Goal: Task Accomplishment & Management: Manage account settings

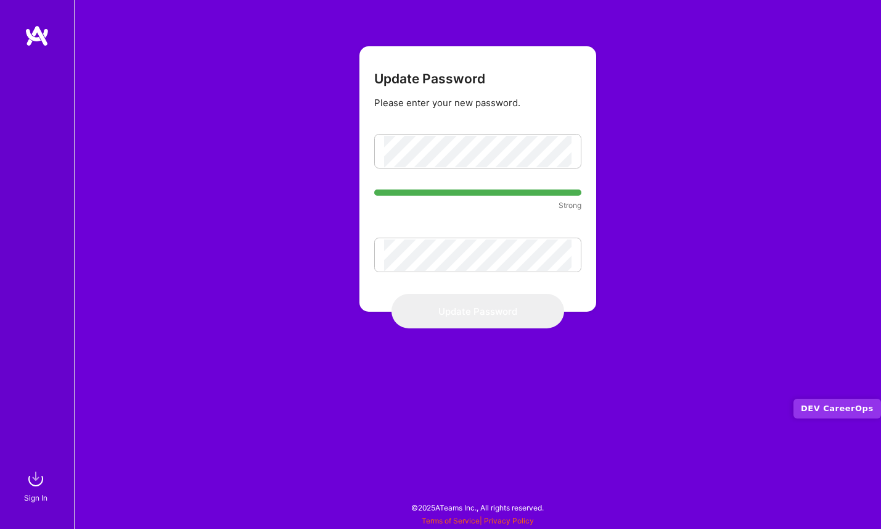
click at [370, 191] on form "Update Password Please enter your new password. Strong Update Password" at bounding box center [478, 178] width 237 height 265
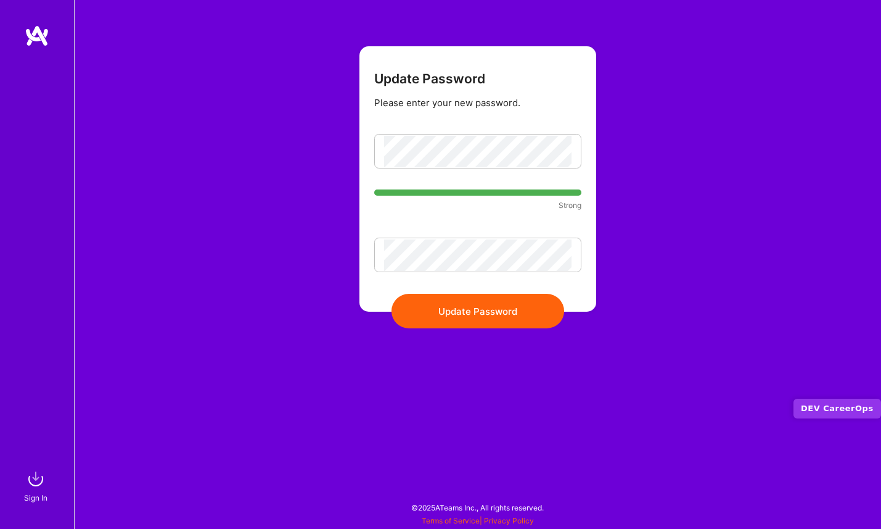
click at [430, 310] on button "Update Password" at bounding box center [478, 311] width 173 height 35
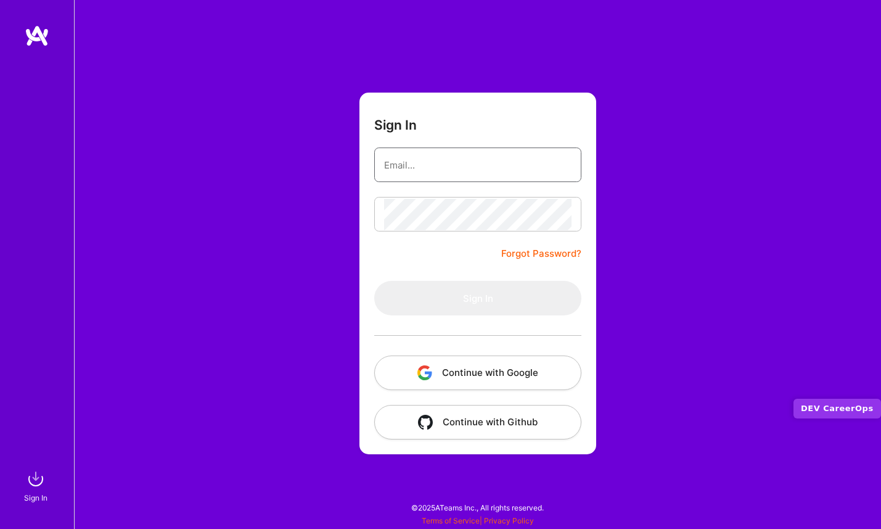
type input "[EMAIL_ADDRESS][DOMAIN_NAME]"
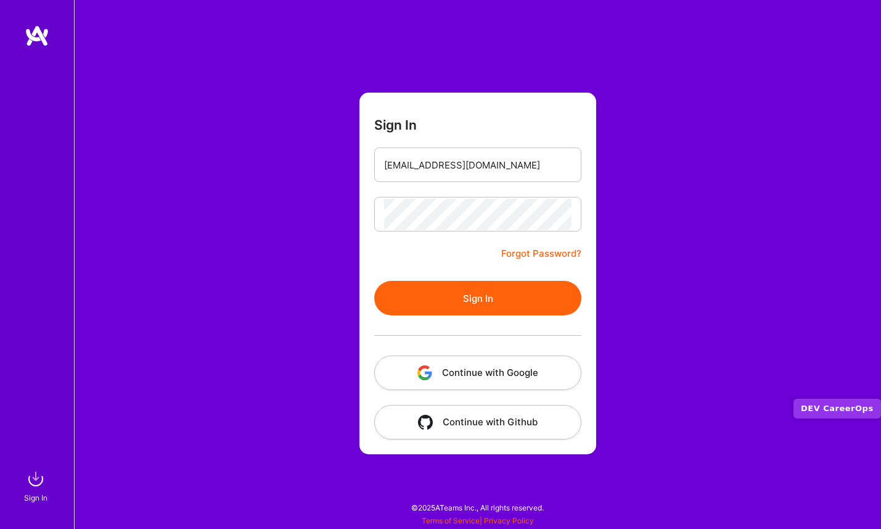
click at [467, 298] on button "Sign In" at bounding box center [477, 298] width 207 height 35
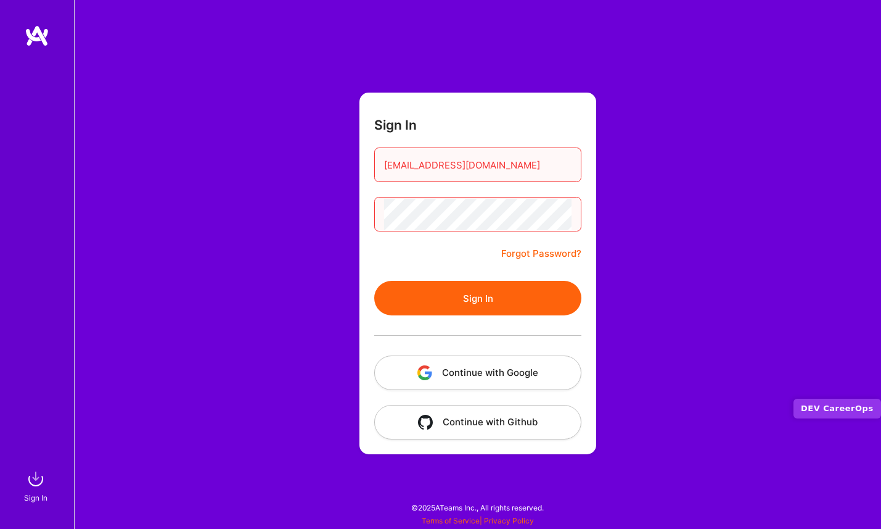
click at [472, 378] on button "Continue with Google" at bounding box center [477, 372] width 207 height 35
click at [451, 370] on button "Continue with Google" at bounding box center [477, 372] width 207 height 35
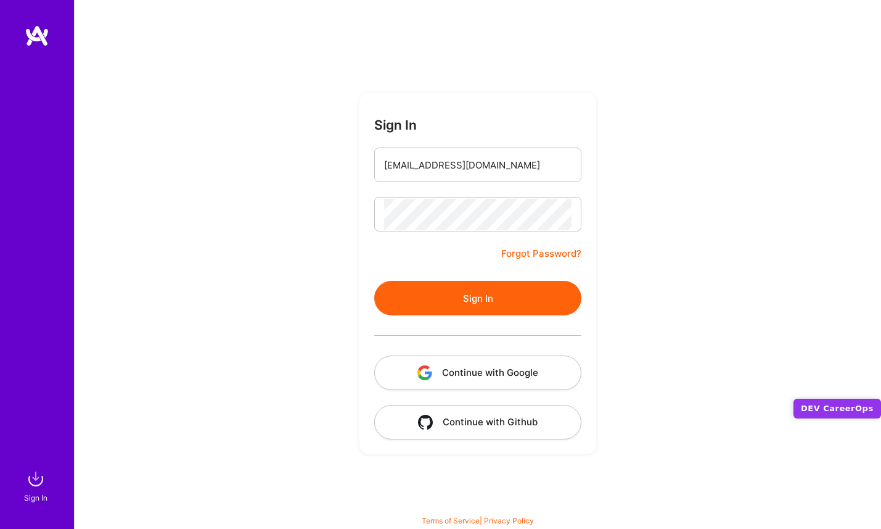
click at [463, 297] on button "Sign In" at bounding box center [477, 298] width 207 height 35
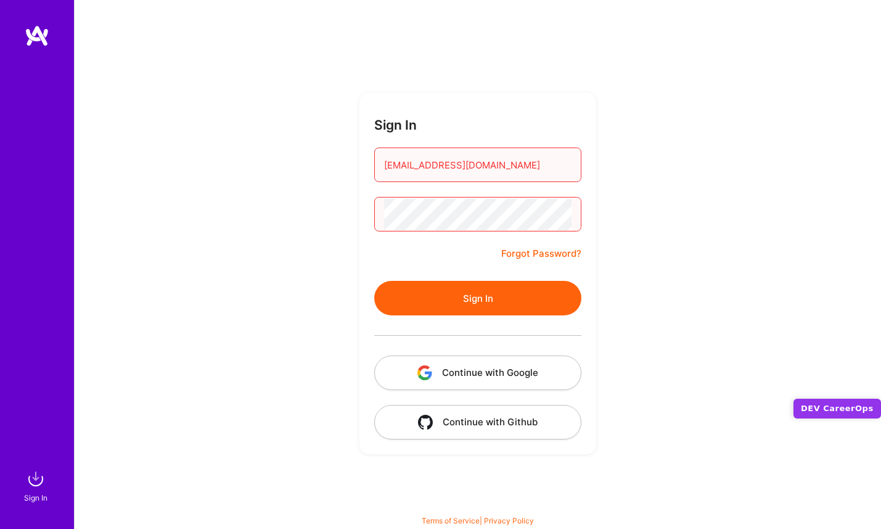
click at [471, 424] on button "Continue with Github" at bounding box center [477, 422] width 207 height 35
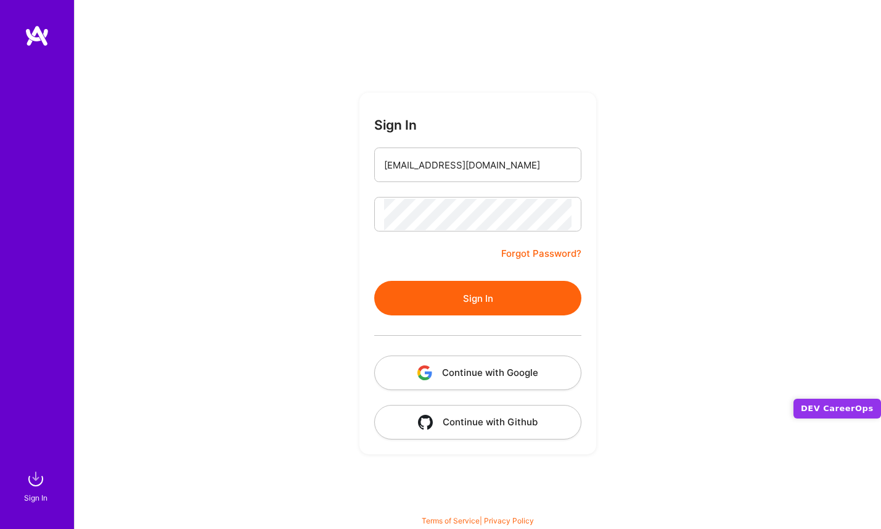
click at [477, 421] on button "Continue with Github" at bounding box center [477, 422] width 207 height 35
click at [545, 253] on link "Forgot Password?" at bounding box center [541, 253] width 80 height 15
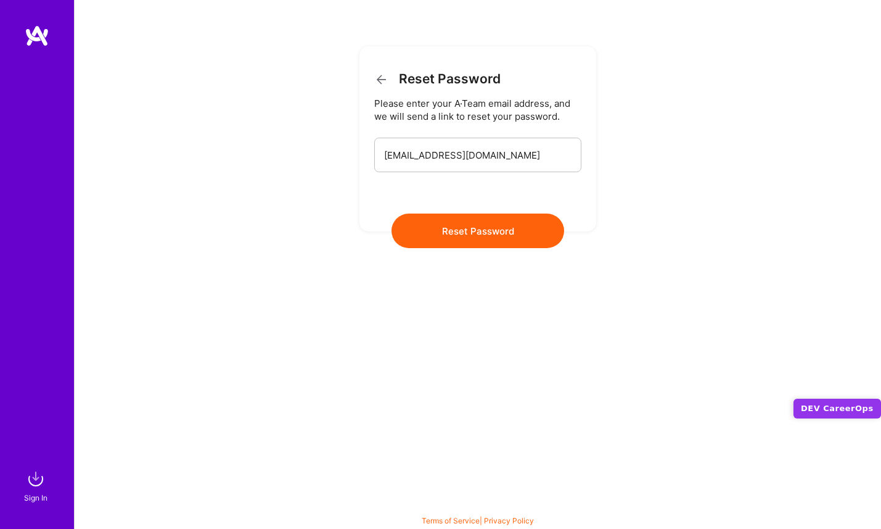
click at [475, 231] on button "Reset Password" at bounding box center [478, 230] width 173 height 35
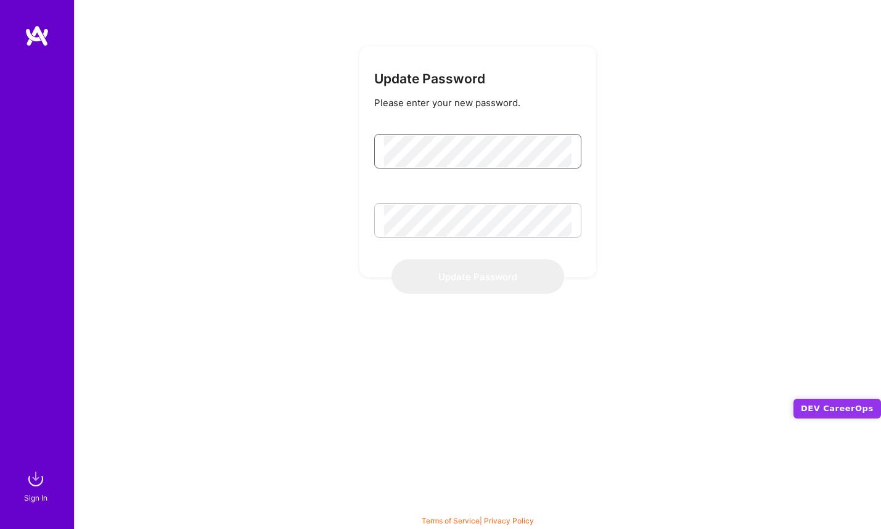
click at [384, 145] on div at bounding box center [384, 145] width 0 height 0
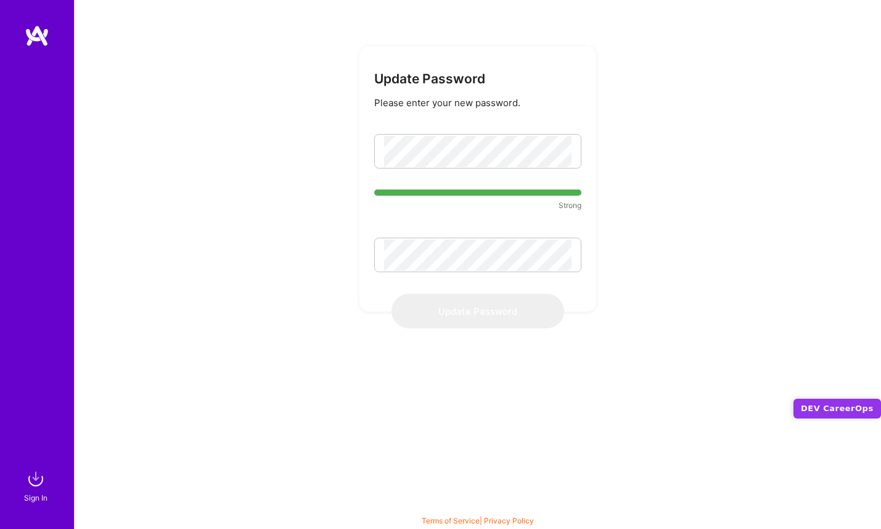
click at [352, 167] on div "Update Password Please enter your new password. Strong Update Password" at bounding box center [477, 264] width 807 height 529
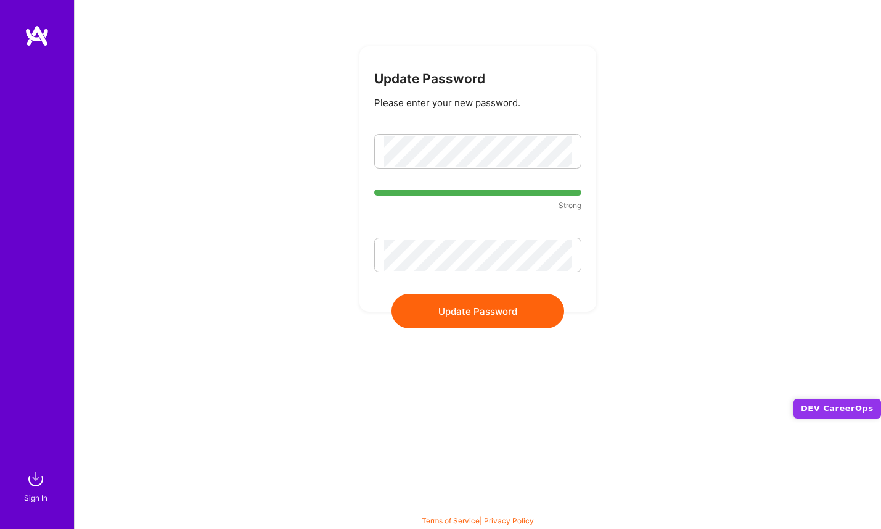
click at [415, 218] on form "Update Password Please enter your new password. Strong Update Password" at bounding box center [478, 178] width 237 height 265
click at [450, 314] on button "Update Password" at bounding box center [478, 311] width 173 height 35
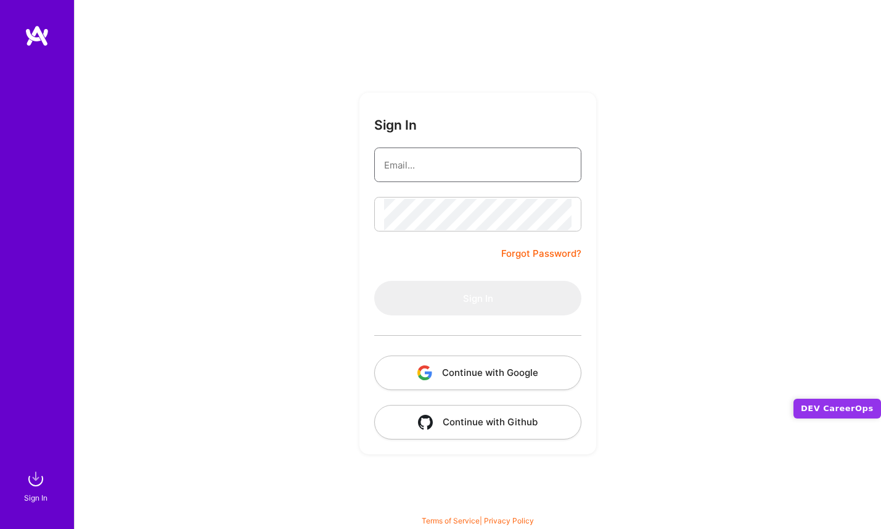
click at [403, 165] on input "email" at bounding box center [477, 164] width 187 height 31
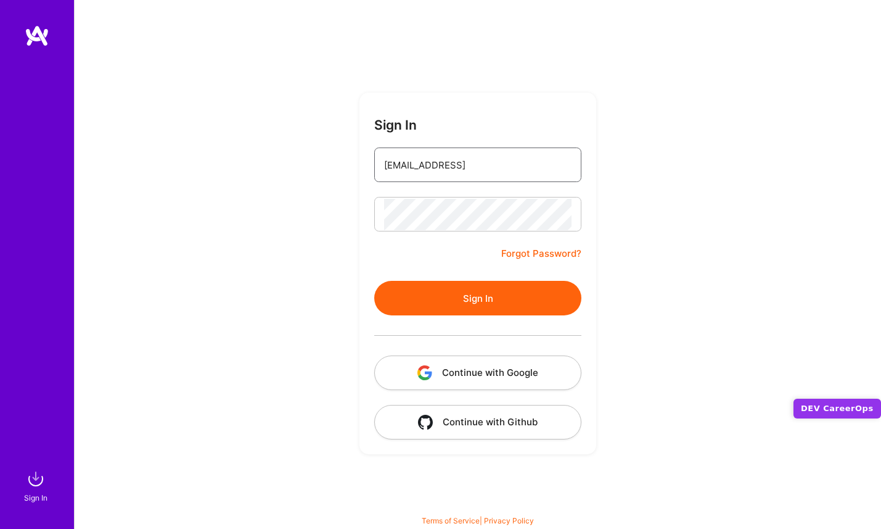
type input "[EMAIL_ADDRESS][DOMAIN_NAME]"
click at [366, 263] on form "Sign In chrismcdermut@gmail.com Forgot Password? Sign In Continue with Google C…" at bounding box center [478, 273] width 237 height 361
click at [392, 251] on form "Sign In chrismcdermut@gmail.com Forgot Password? Sign In Continue with Google C…" at bounding box center [478, 273] width 237 height 361
click at [435, 293] on button "Sign In" at bounding box center [477, 298] width 207 height 35
click at [513, 255] on link "Forgot Password?" at bounding box center [541, 253] width 80 height 15
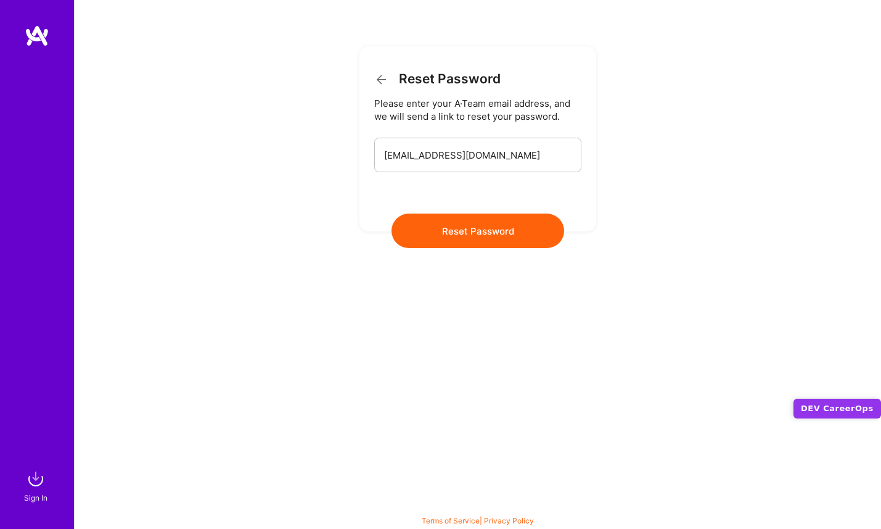
click at [463, 229] on button "Reset Password" at bounding box center [478, 230] width 173 height 35
click at [446, 154] on input "[EMAIL_ADDRESS][DOMAIN_NAME]" at bounding box center [477, 154] width 187 height 31
paste input "https://u33980188.ct.sendgrid.net/ls/click?upn=u001.0WQ3iLy8wJtWqCI6SXO8ibCMHDn…"
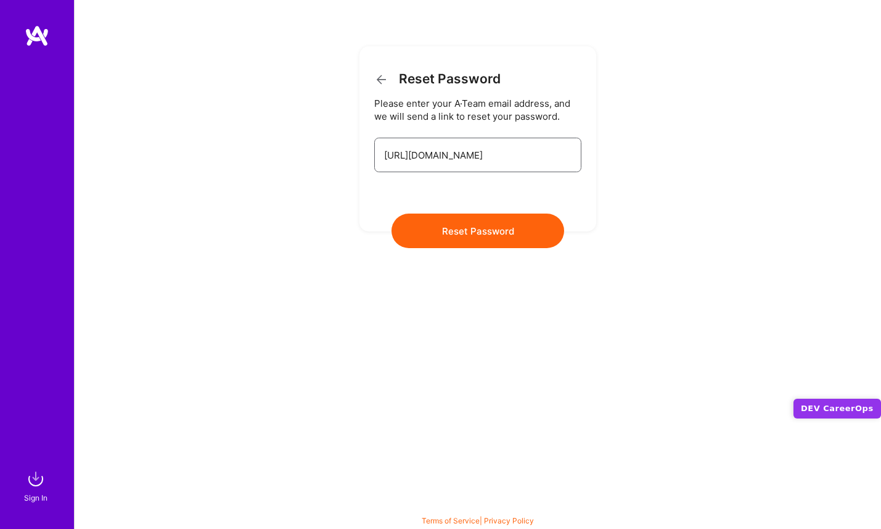
scroll to position [0, 3752]
type input "https://u33980188.ct.sendgrid.net/ls/click?upn=u001.0WQ3iLy8wJtWqCI6SXO8ibCMHDn…"
click at [392, 213] on button "Reset Password" at bounding box center [478, 230] width 173 height 35
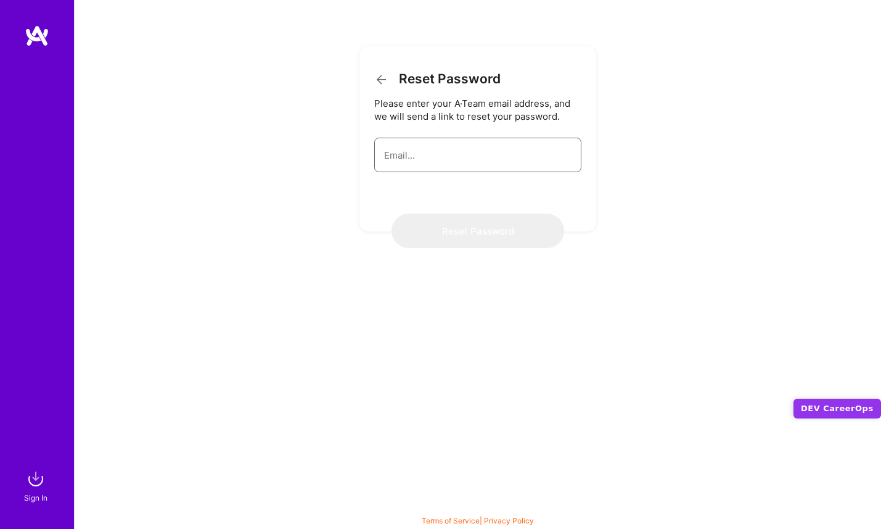
scroll to position [0, 0]
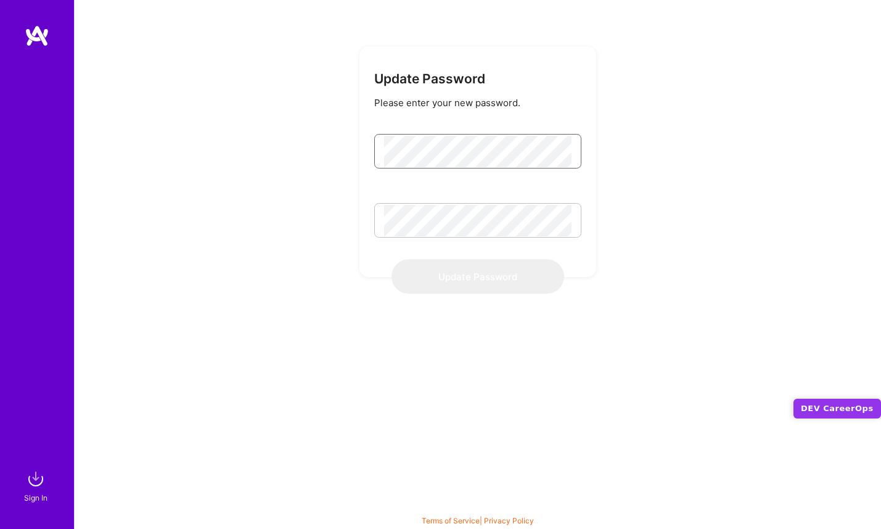
click at [384, 145] on div at bounding box center [384, 145] width 0 height 0
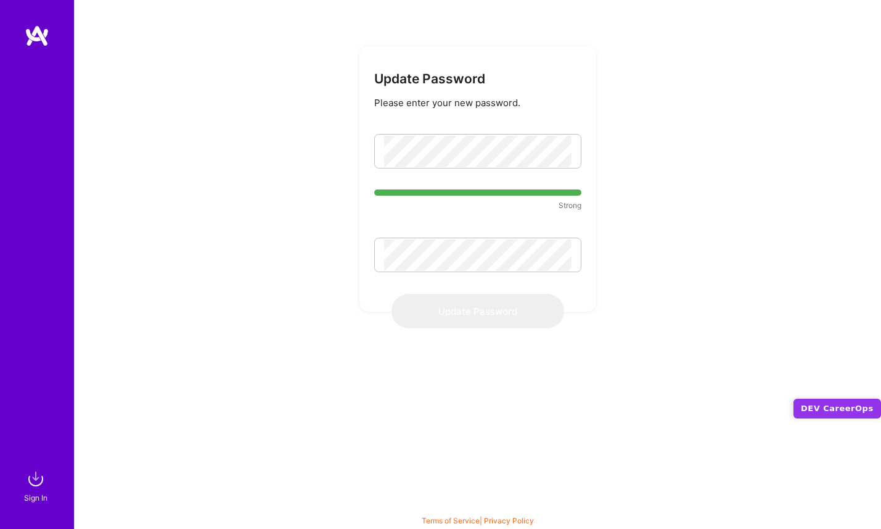
click at [347, 191] on div "Update Password Please enter your new password. Strong Update Password" at bounding box center [477, 264] width 807 height 529
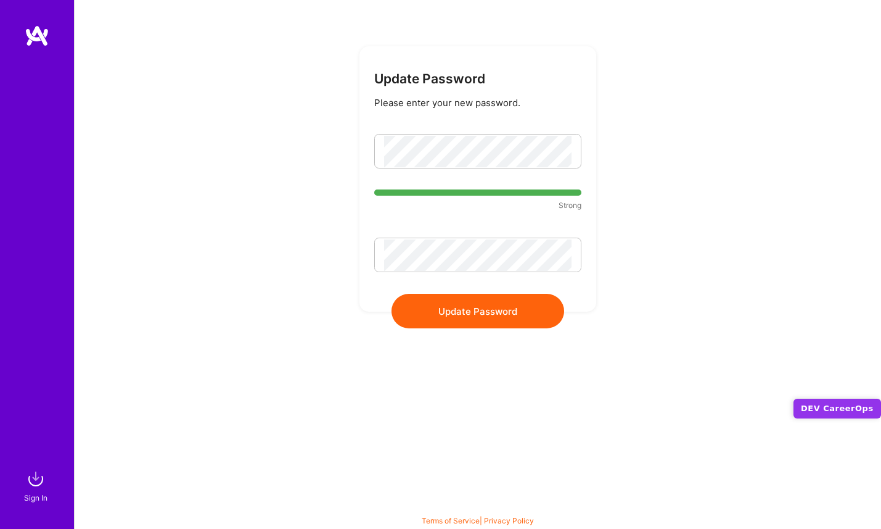
click at [316, 244] on div "Update Password Please enter your new password. Strong Update Password" at bounding box center [477, 264] width 807 height 529
click at [455, 297] on button "Update Password" at bounding box center [478, 311] width 173 height 35
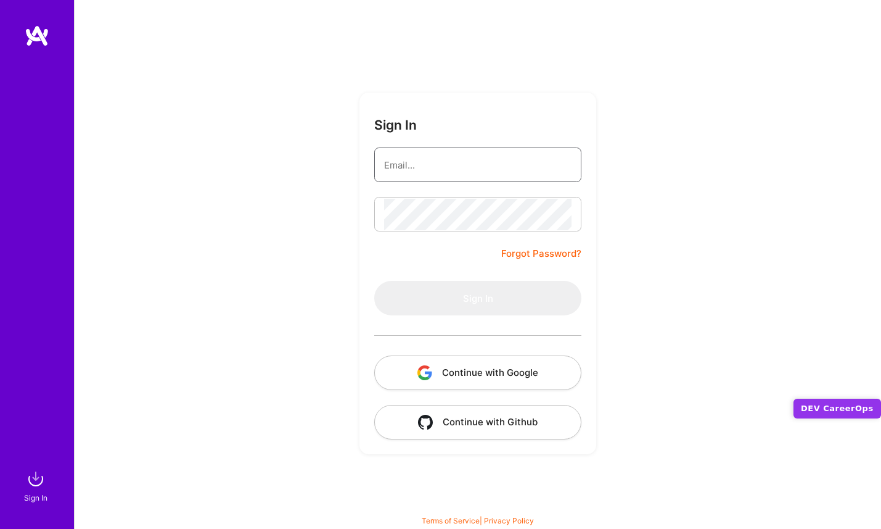
click at [393, 159] on input "email" at bounding box center [477, 164] width 187 height 31
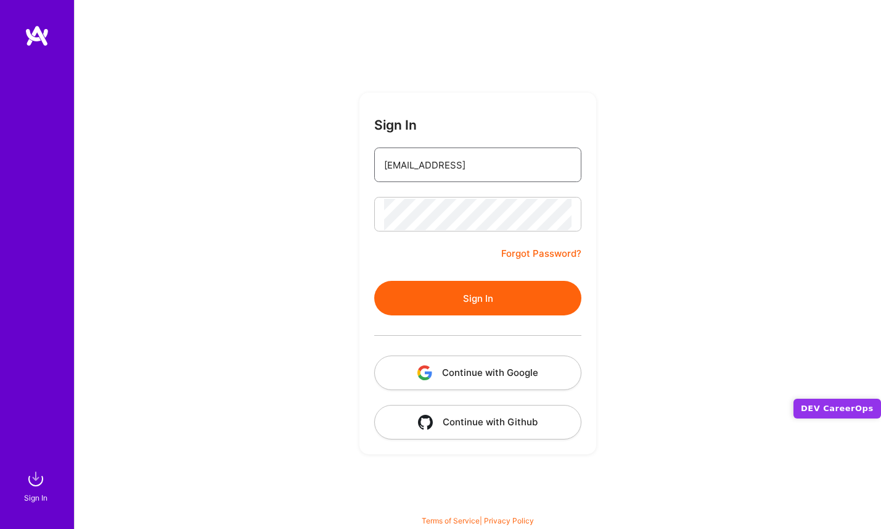
type input "chrismcdermut@gmail.com"
click at [345, 245] on div "Sign In chrismcdermut@gmail.com Forgot Password? Sign In Continue with Google C…" at bounding box center [477, 264] width 807 height 529
click at [340, 227] on div "Sign In chrismcdermut@gmail.com Forgot Password? Sign In Continue with Google C…" at bounding box center [477, 264] width 807 height 529
click at [467, 286] on button "Sign In" at bounding box center [477, 298] width 207 height 35
